Goal: Check status: Verify the current state of an ongoing process or item

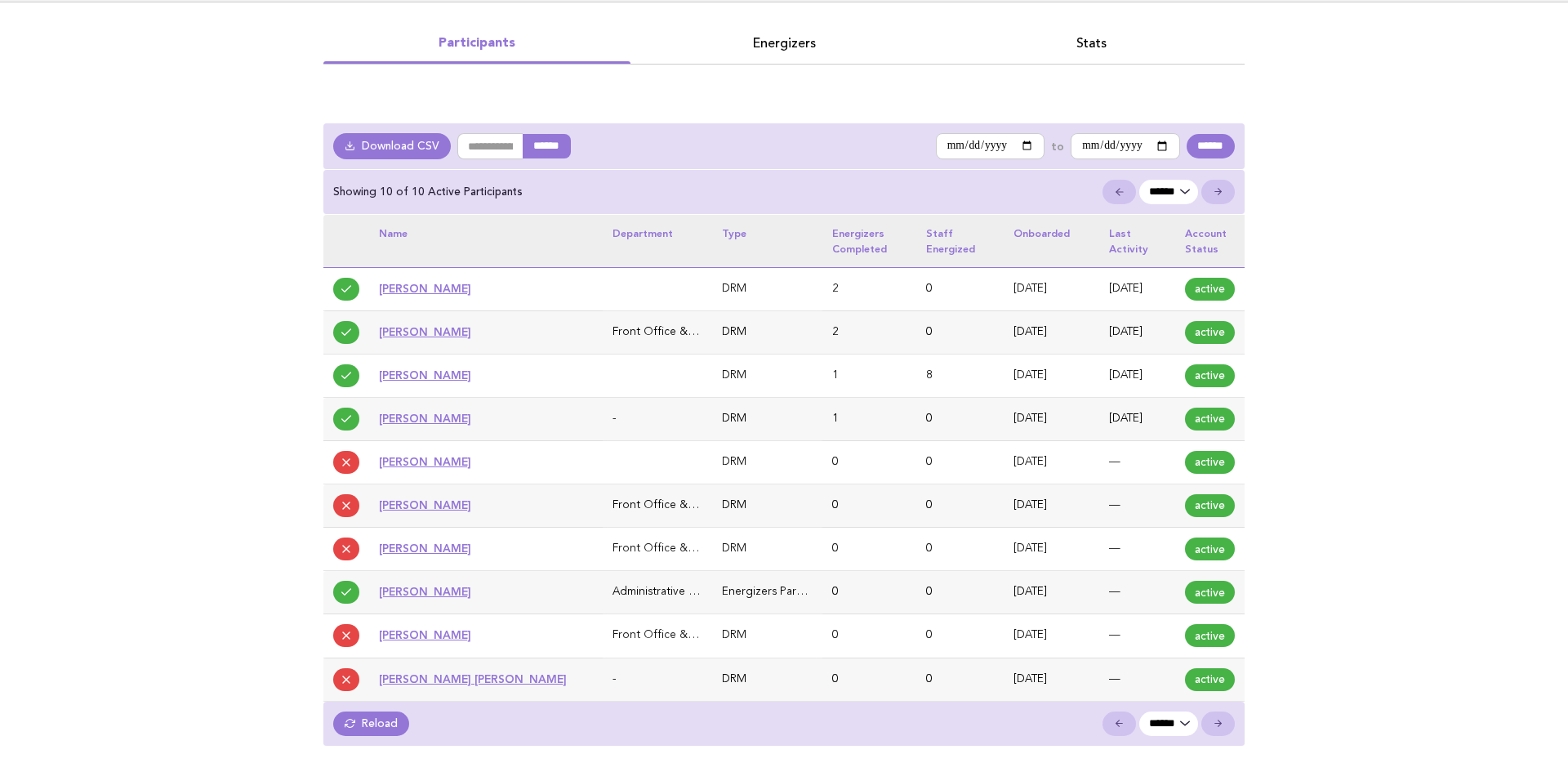
scroll to position [99, 0]
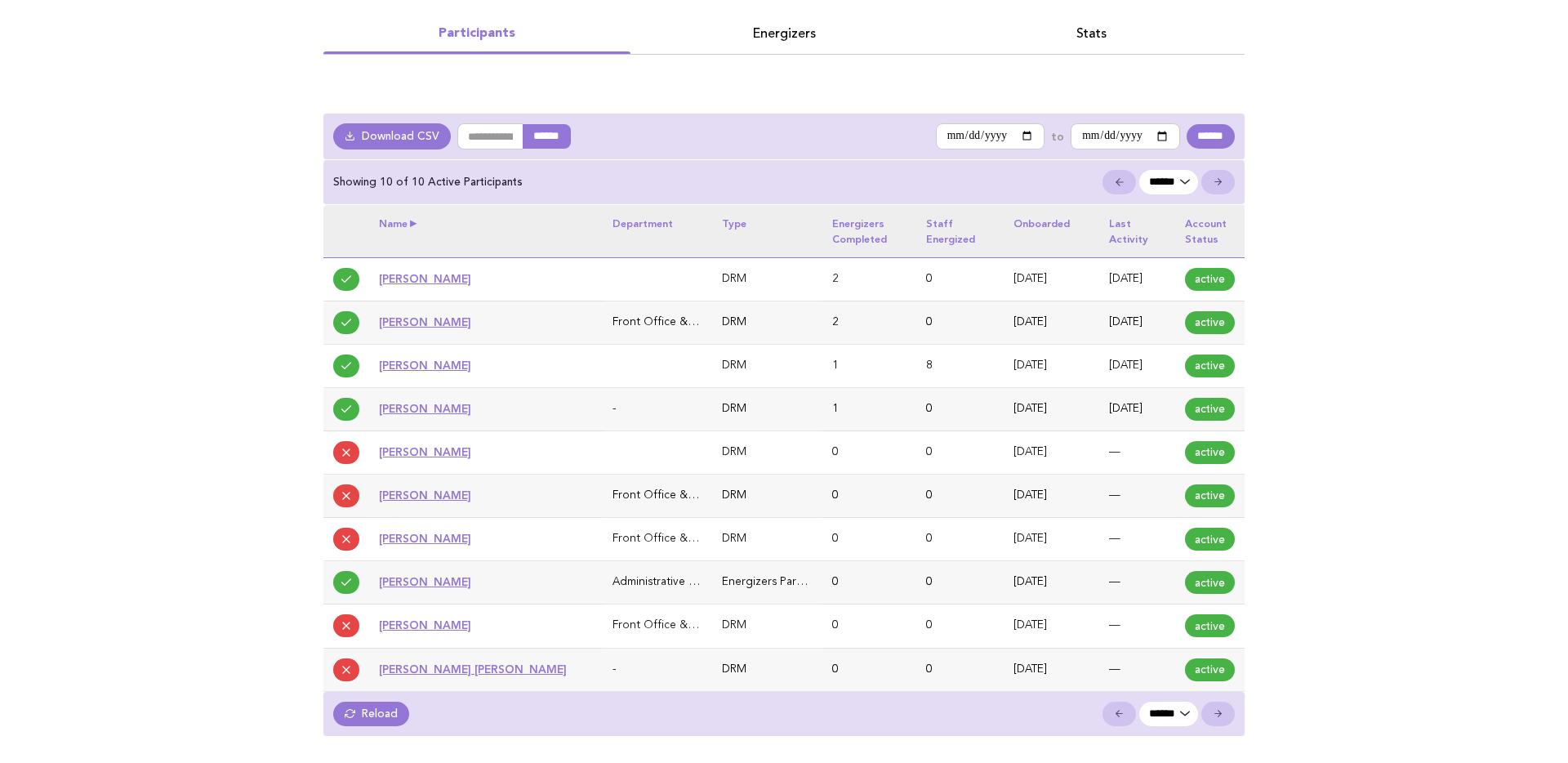
click at [418, 221] on th "Name" at bounding box center [486, 231] width 233 height 52
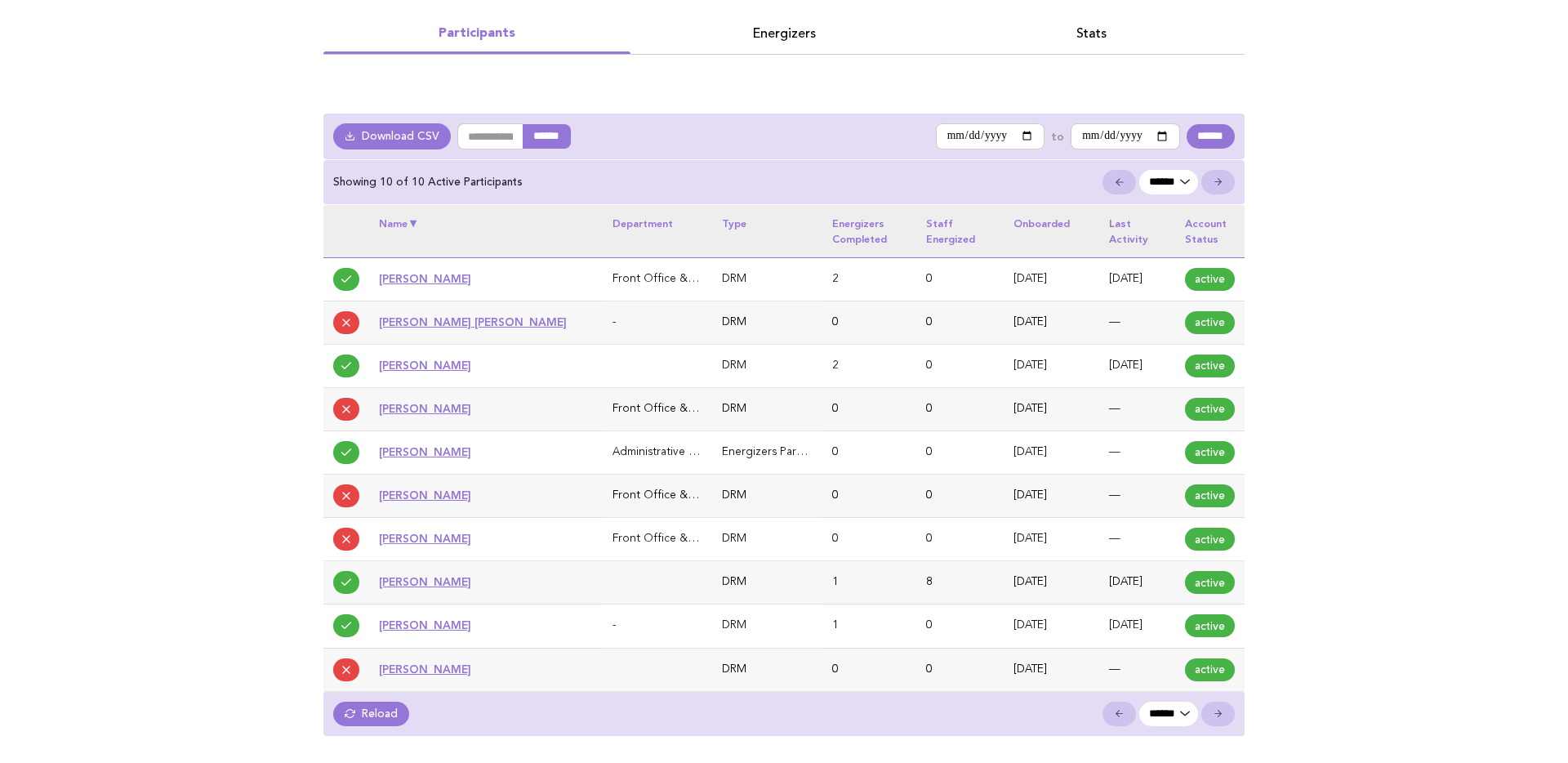
click at [418, 221] on th "Name" at bounding box center [486, 231] width 233 height 52
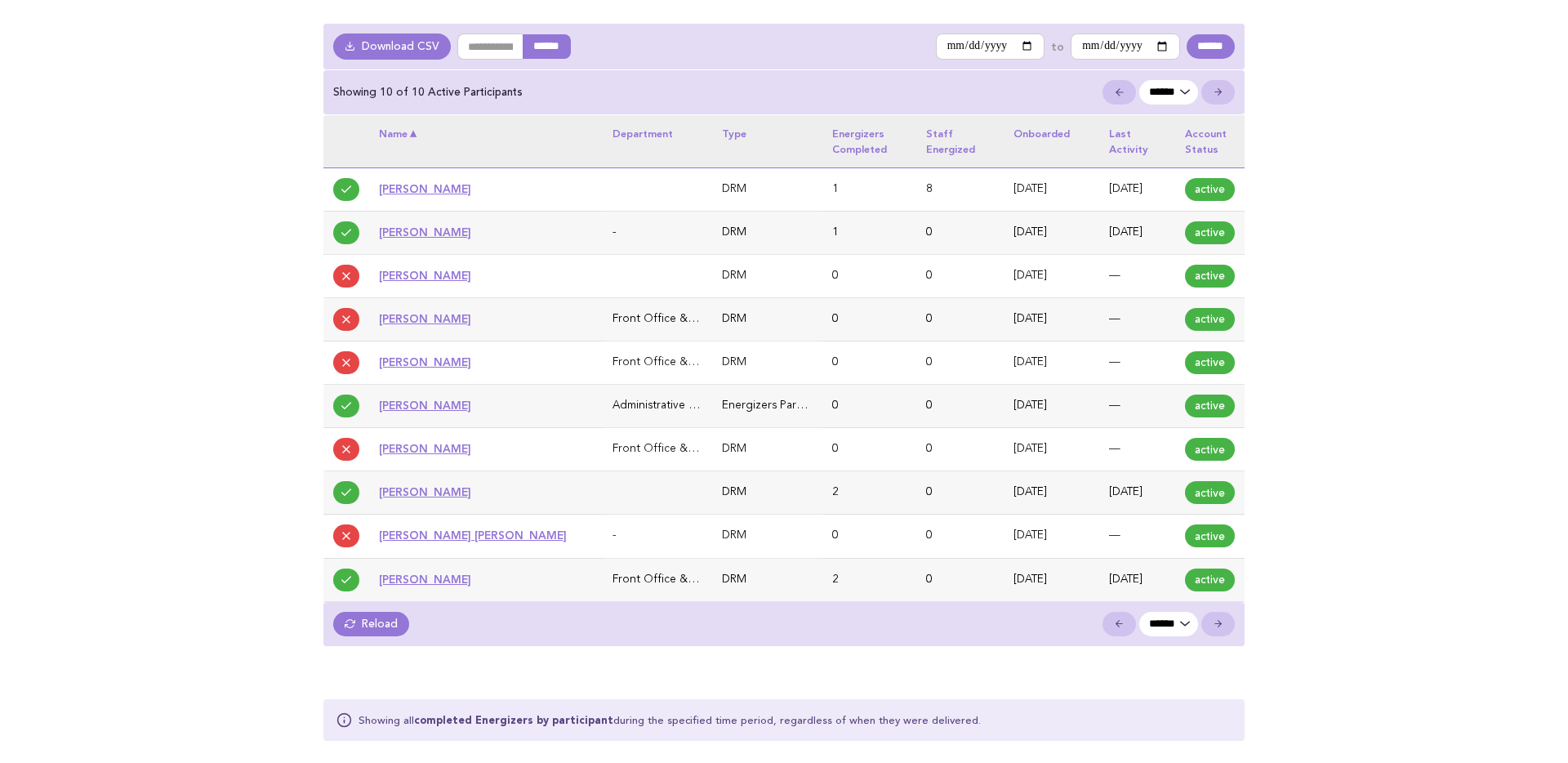
scroll to position [0, 0]
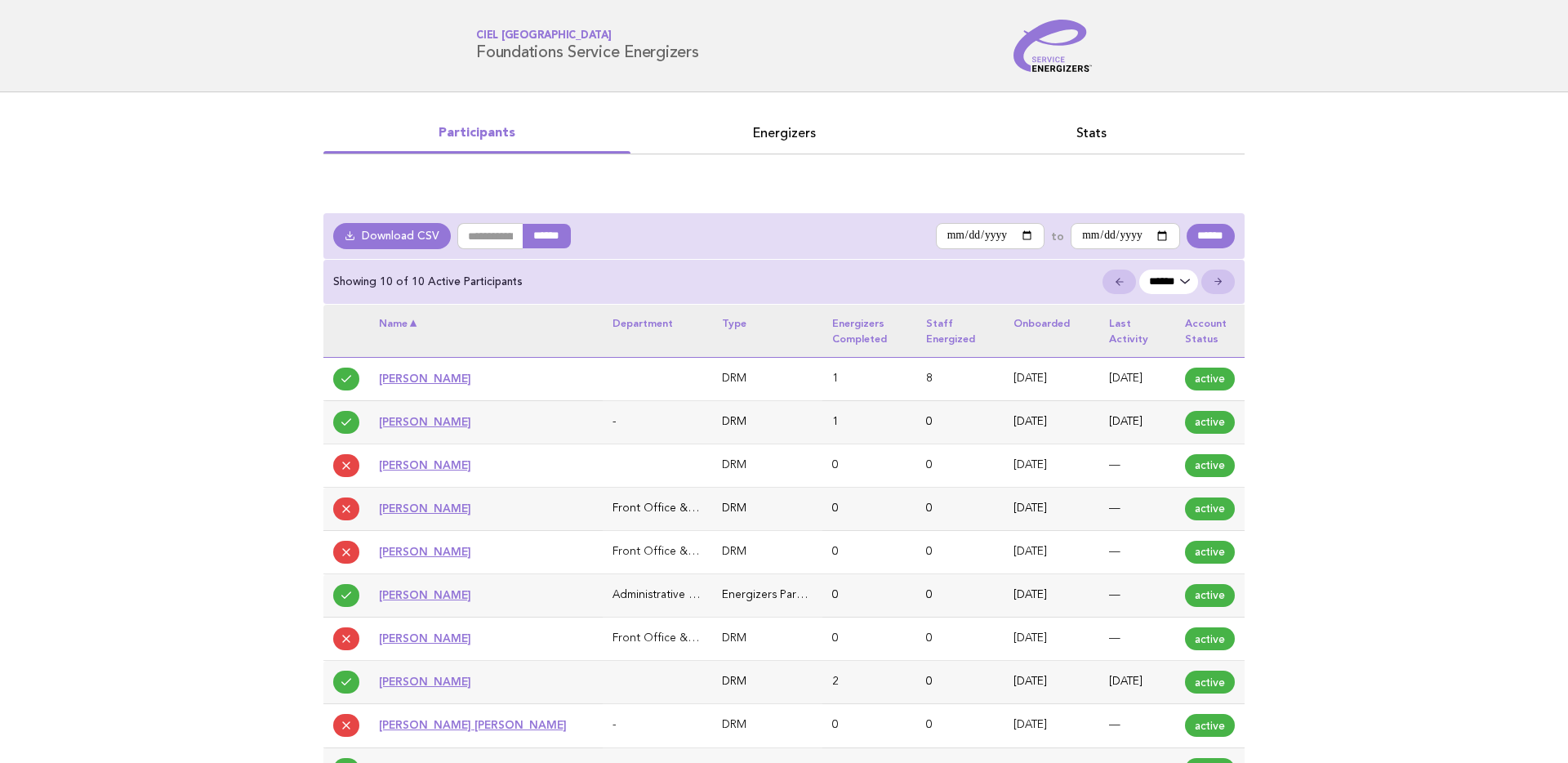
click at [443, 423] on link "[PERSON_NAME]" at bounding box center [425, 421] width 92 height 13
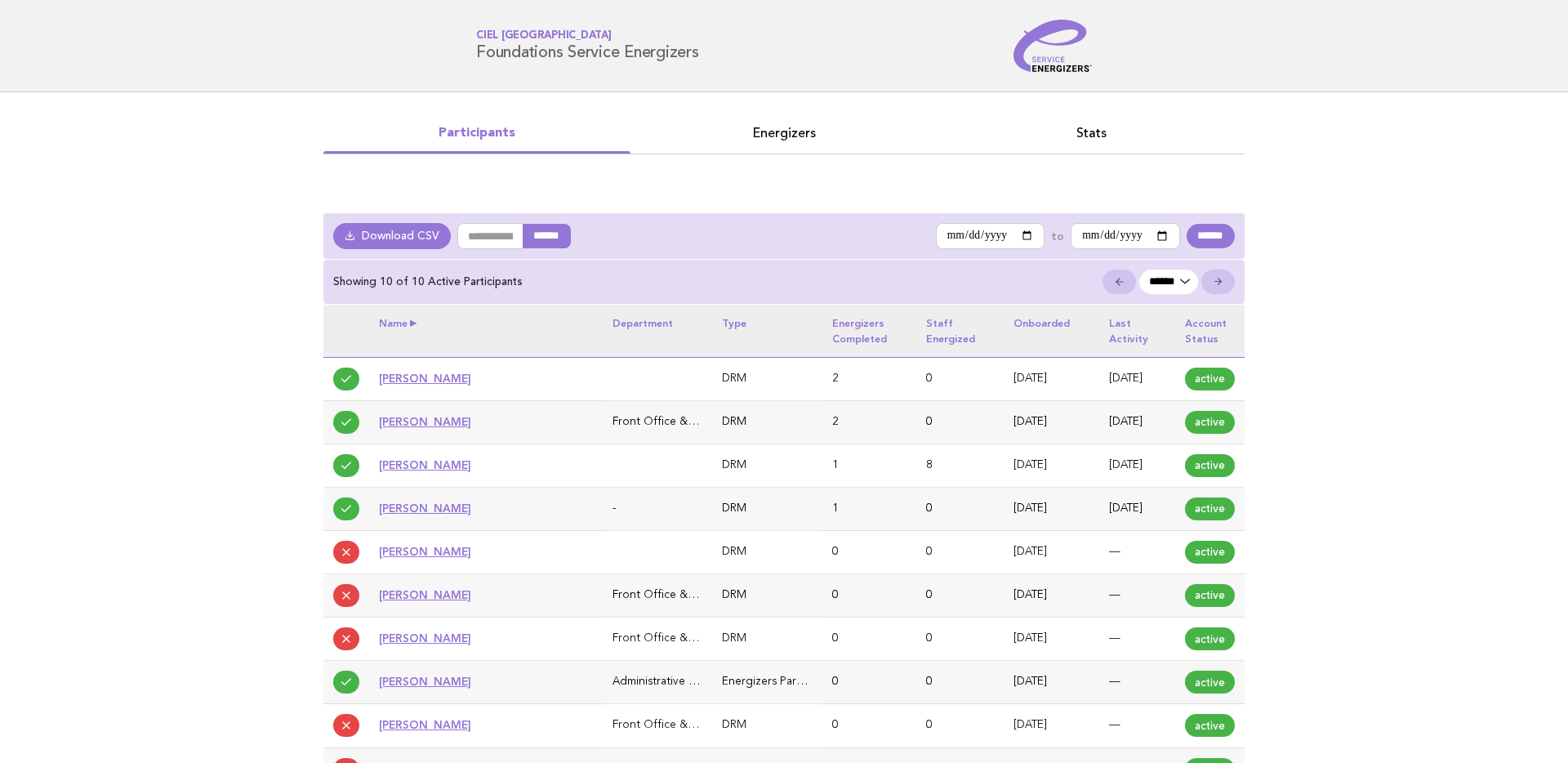
click at [416, 321] on th "Name" at bounding box center [486, 331] width 233 height 52
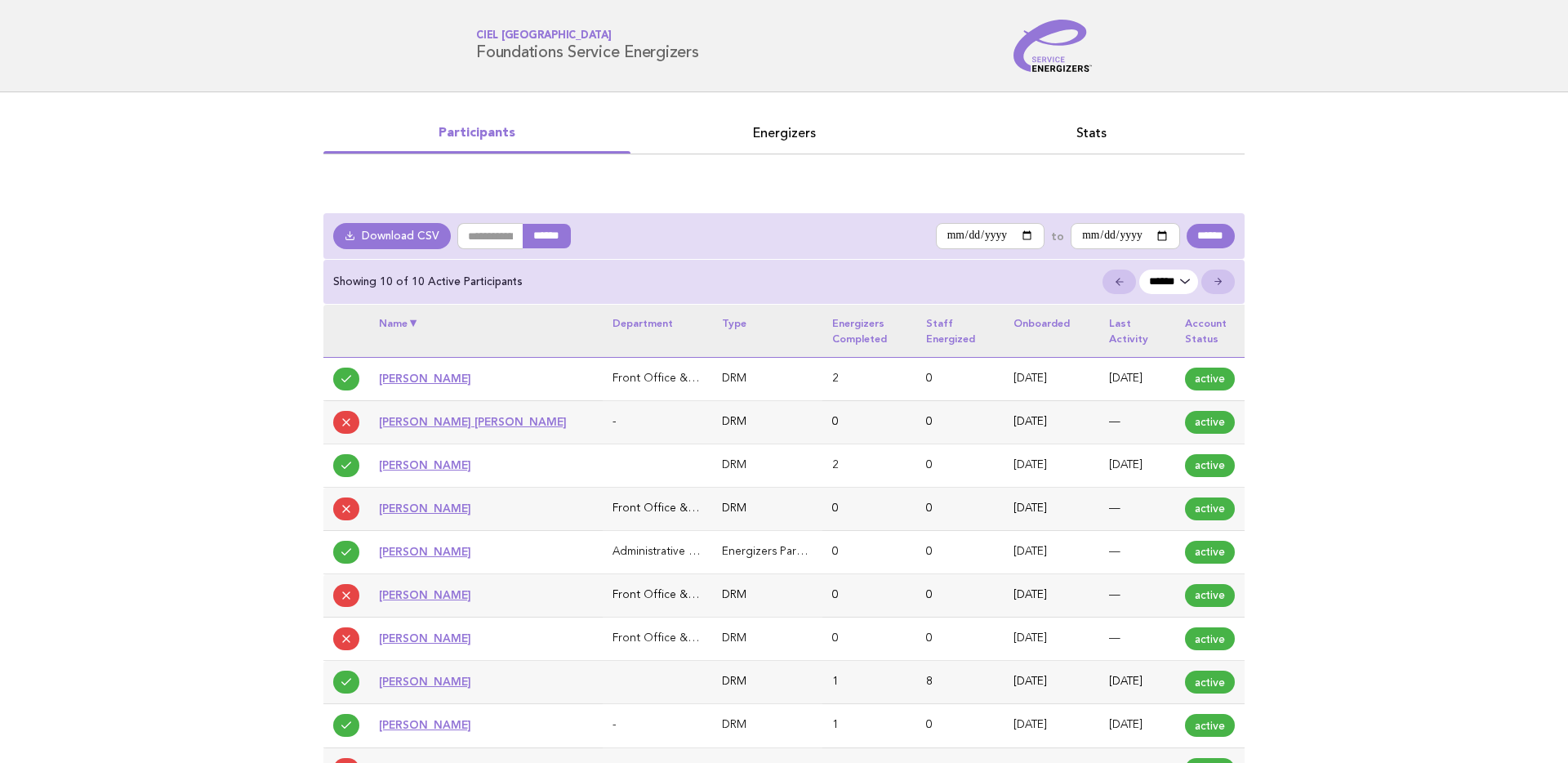
click at [416, 321] on th "Name" at bounding box center [486, 331] width 233 height 52
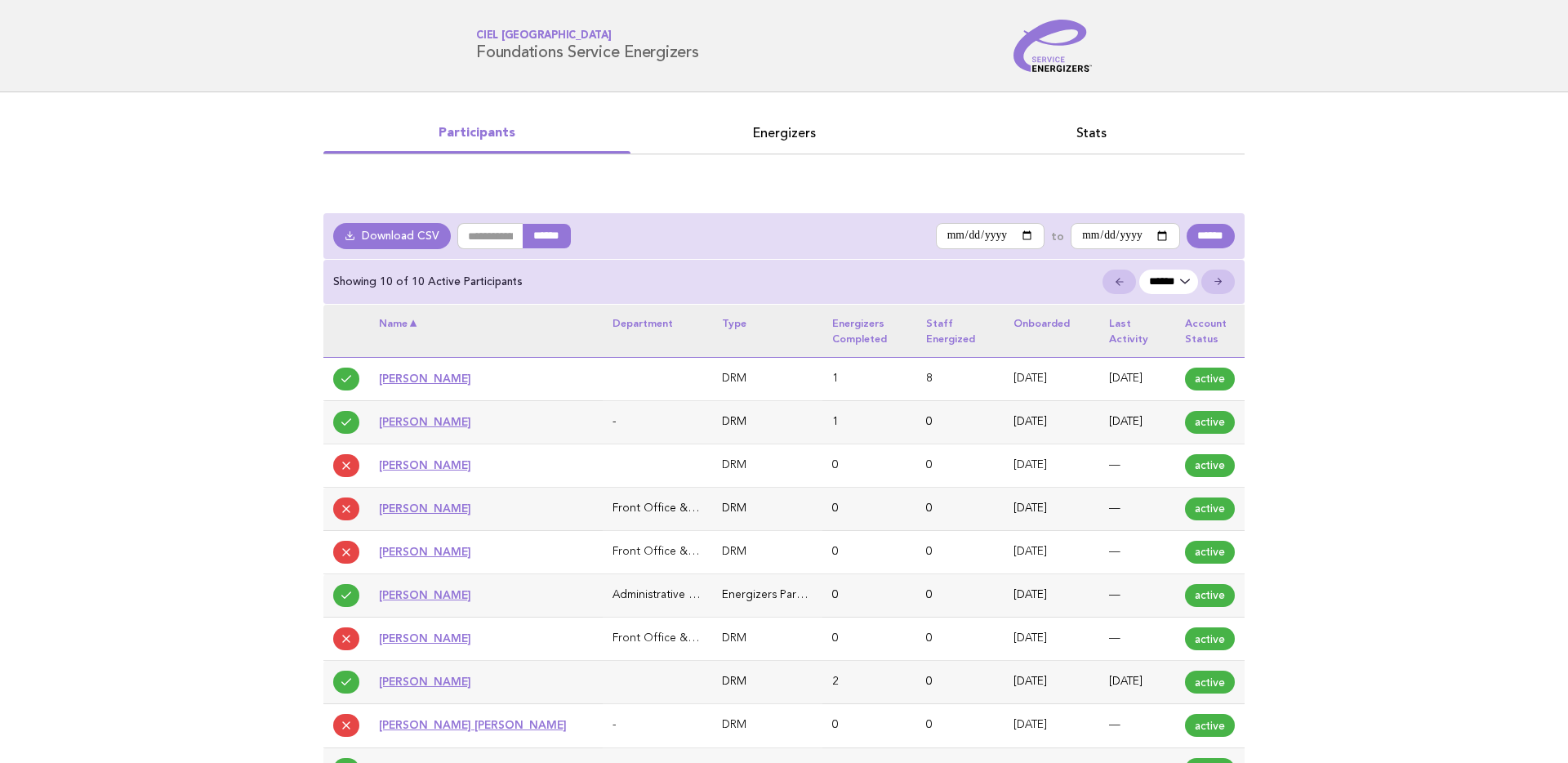
click at [433, 376] on link "[PERSON_NAME]" at bounding box center [425, 378] width 92 height 13
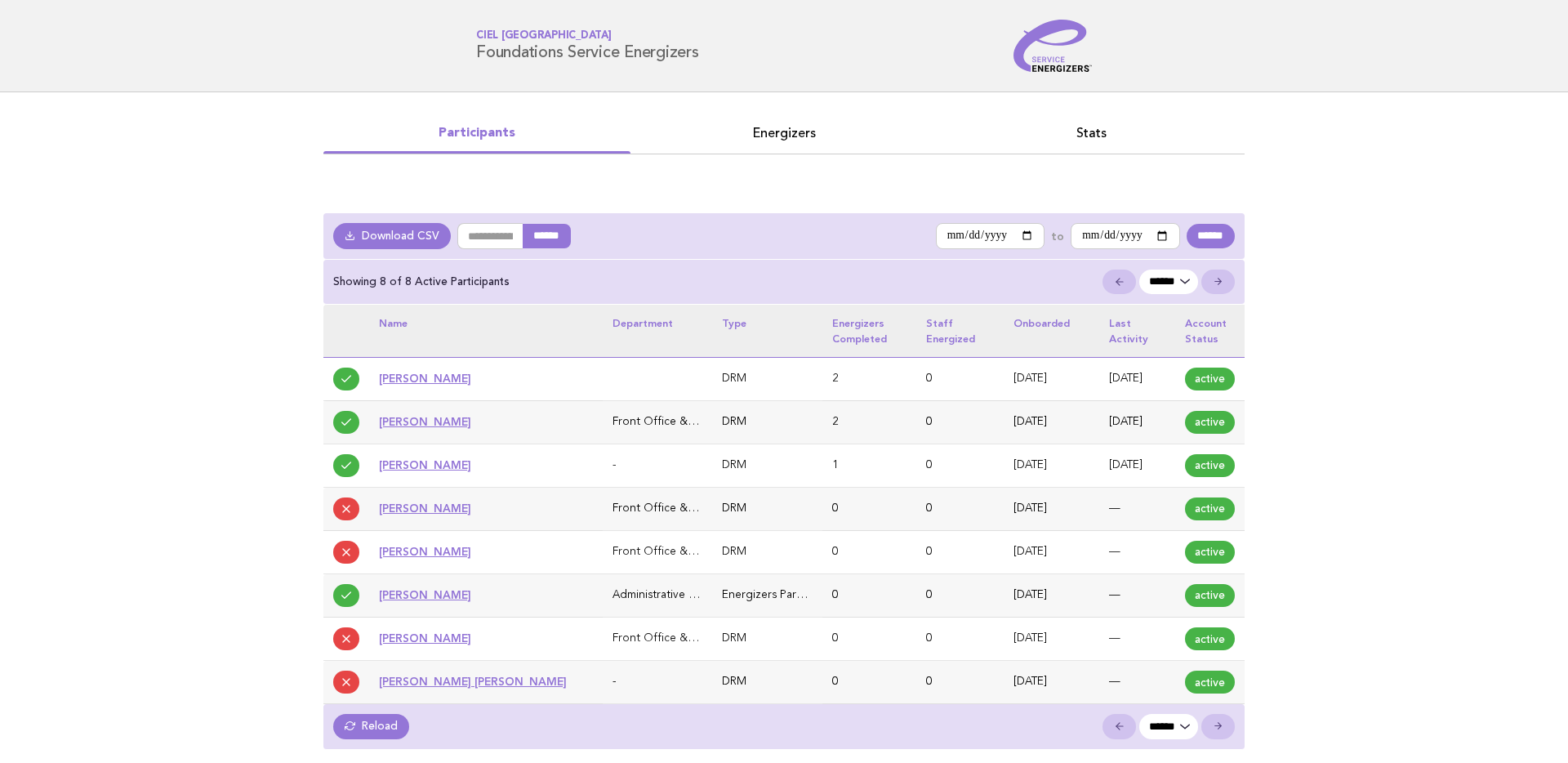
click at [672, 19] on div "Service Energizers Ciel Dubai Marina Foundations Service Energizers" at bounding box center [784, 45] width 662 height 52
